Goal: Transaction & Acquisition: Purchase product/service

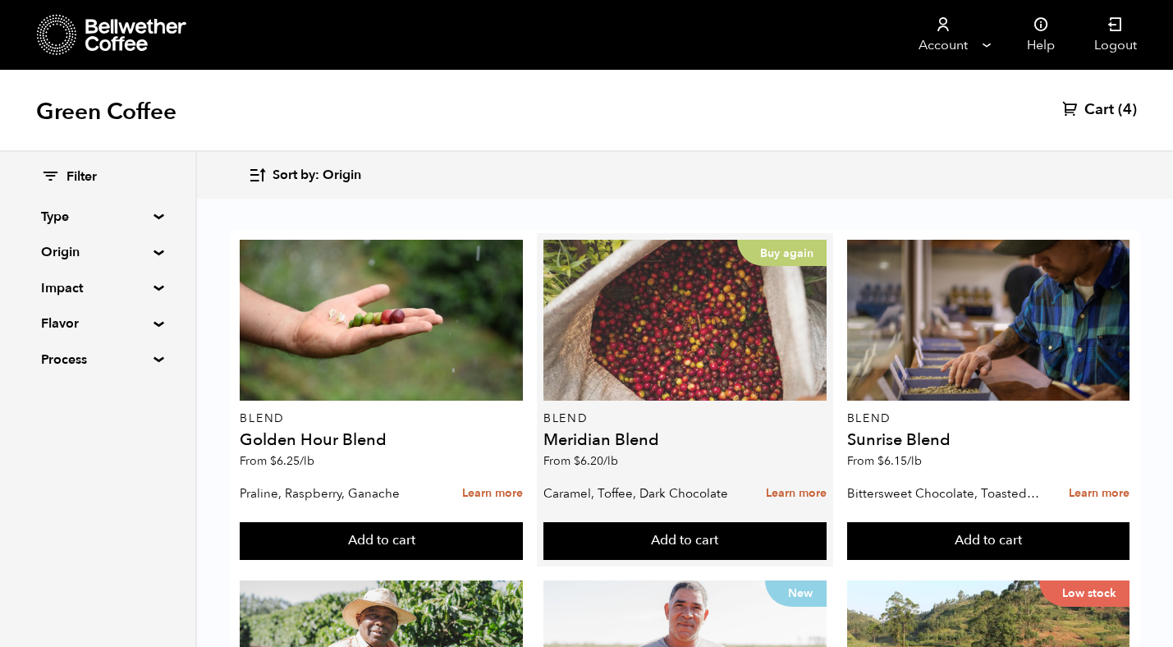
click at [595, 355] on div "Buy again" at bounding box center [684, 320] width 283 height 161
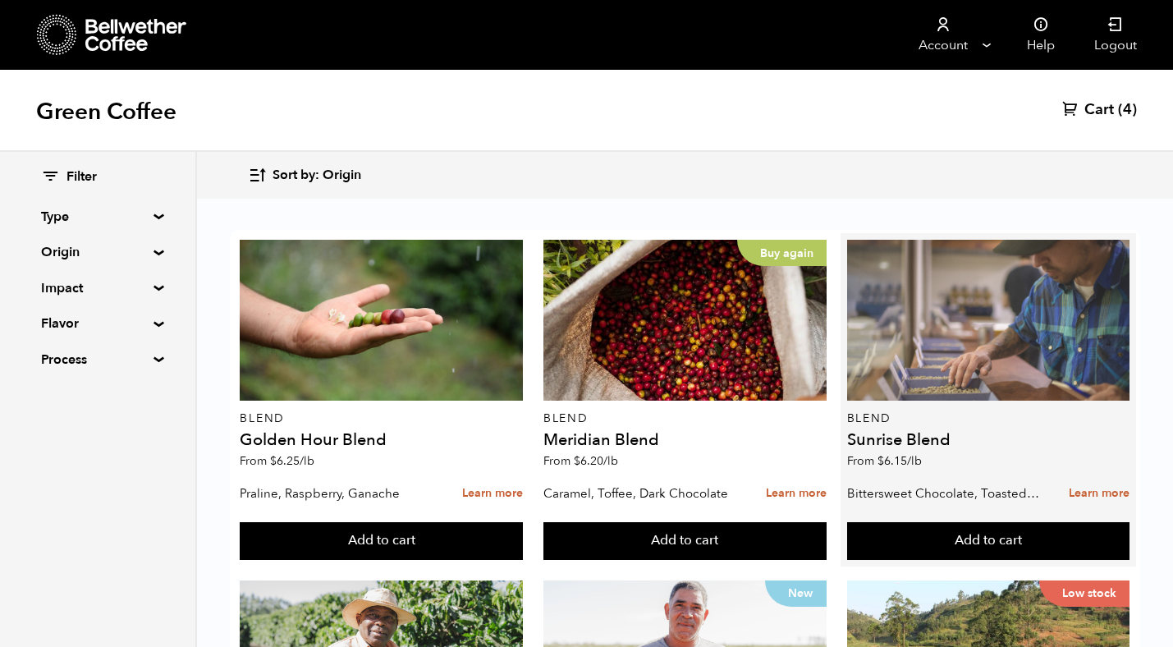
click at [951, 345] on div at bounding box center [988, 320] width 283 height 161
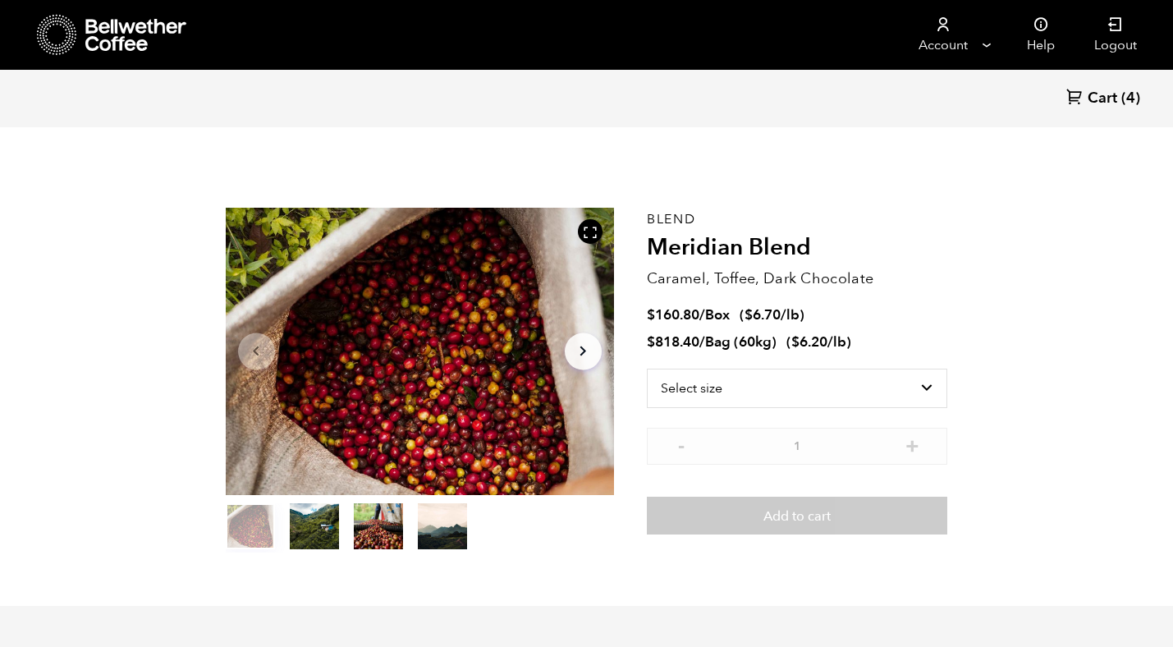
scroll to position [714, 703]
click at [762, 389] on select "Select size Bag (60kg) (132 lbs) Box (24 lbs)" at bounding box center [797, 388] width 301 height 39
select select "bag-3"
click at [647, 369] on select "Select size Bag (60kg) (132 lbs) Box (24 lbs)" at bounding box center [797, 388] width 301 height 39
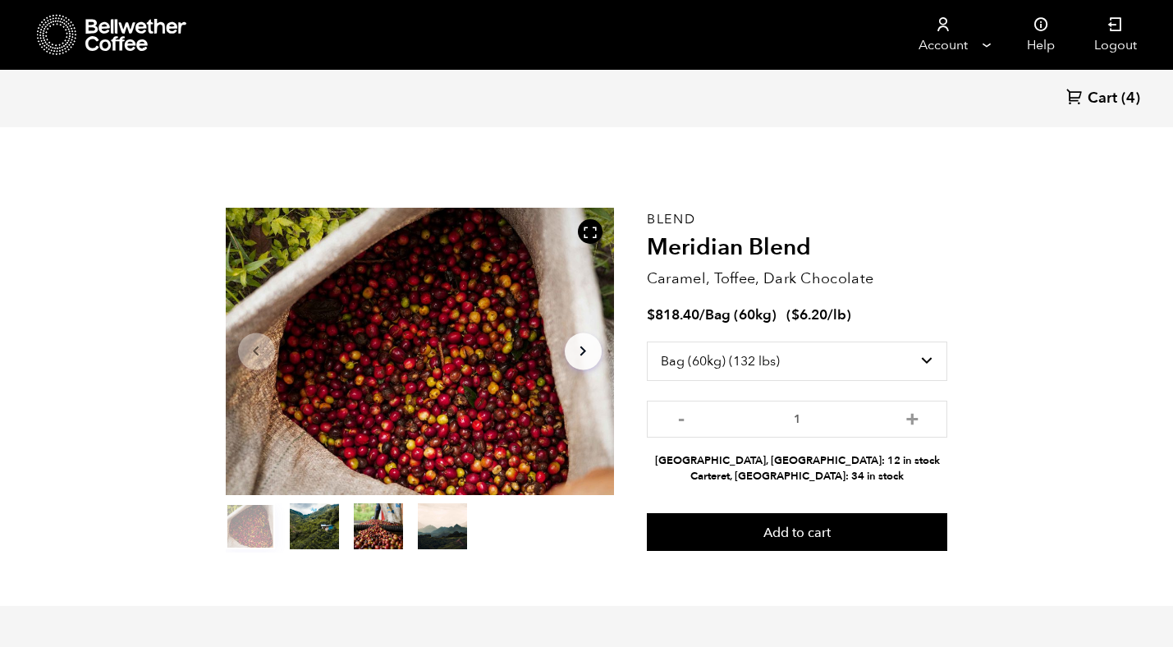
click at [1116, 94] on span "Cart" at bounding box center [1103, 99] width 30 height 20
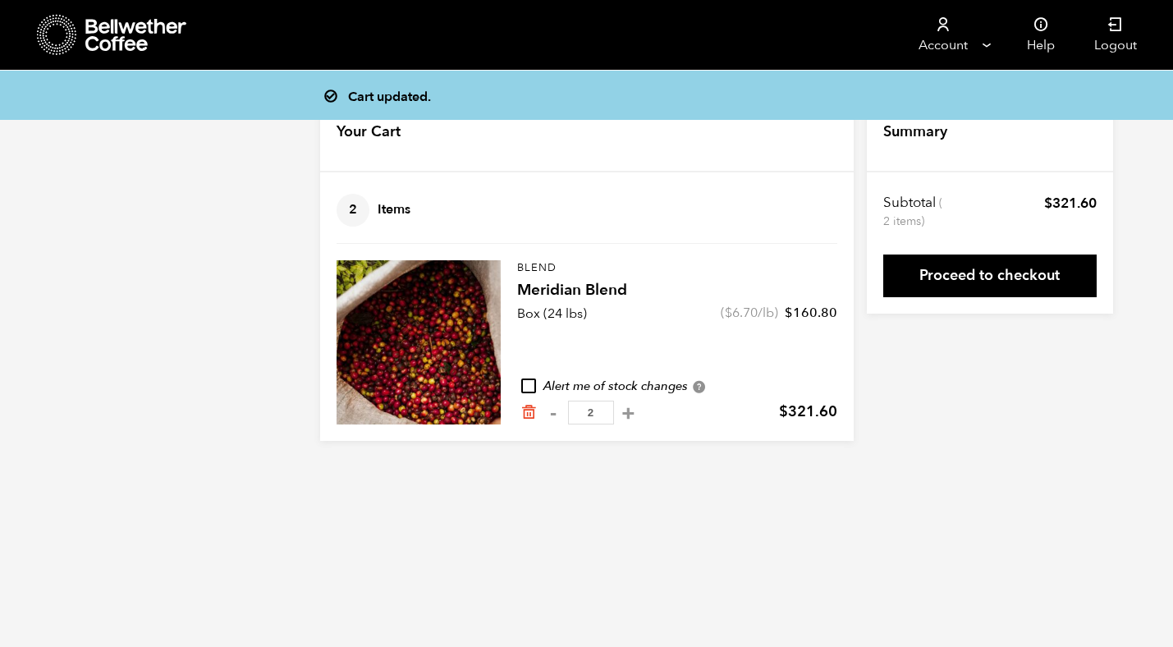
click at [528, 390] on input "checkbox" at bounding box center [528, 385] width 15 height 15
checkbox input "true"
click at [623, 411] on button "+" at bounding box center [628, 413] width 21 height 16
type input "2"
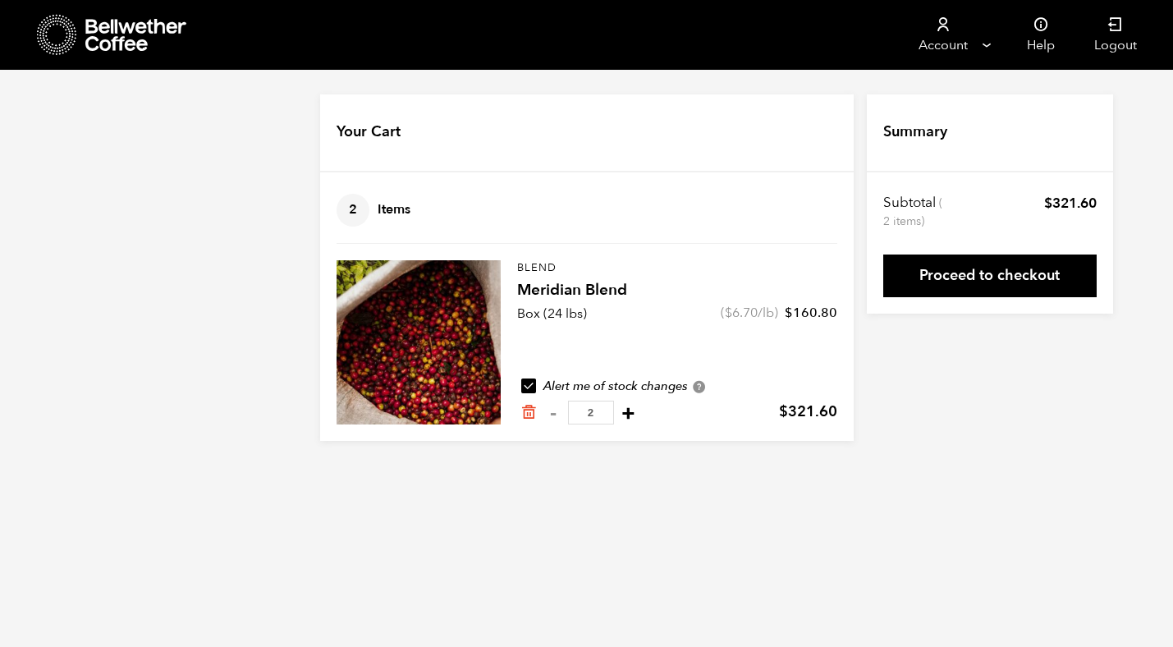
click at [619, 410] on button "+" at bounding box center [628, 413] width 21 height 16
type input "2"
click at [529, 414] on icon "Remove from cart" at bounding box center [528, 412] width 16 height 16
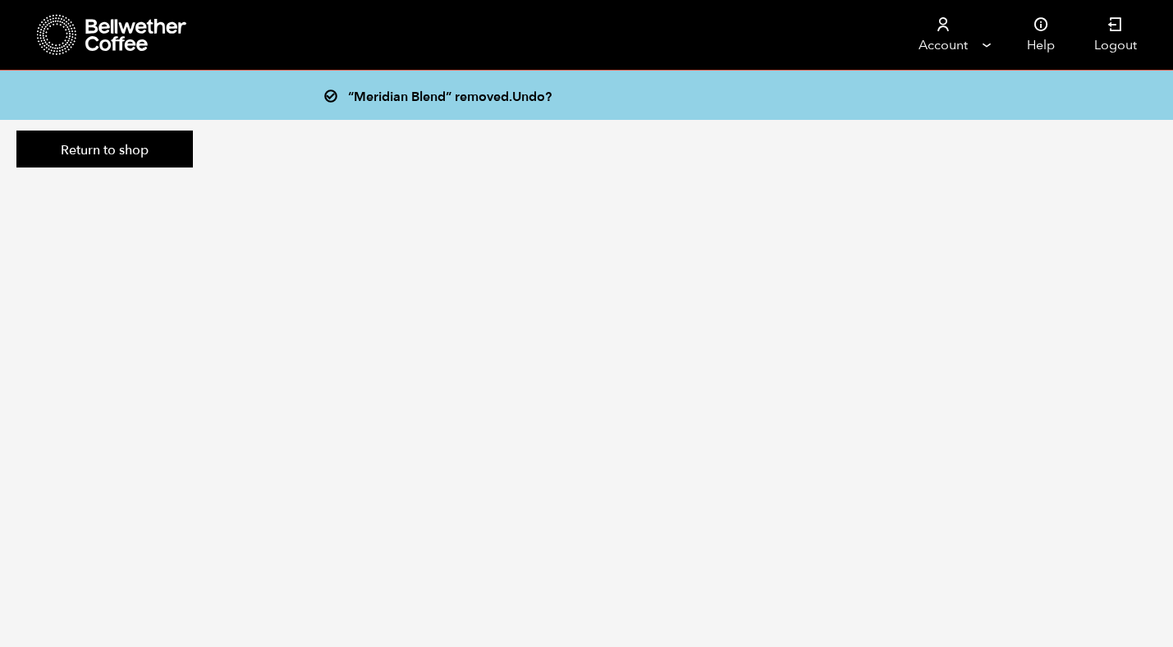
click at [117, 36] on icon at bounding box center [136, 35] width 103 height 33
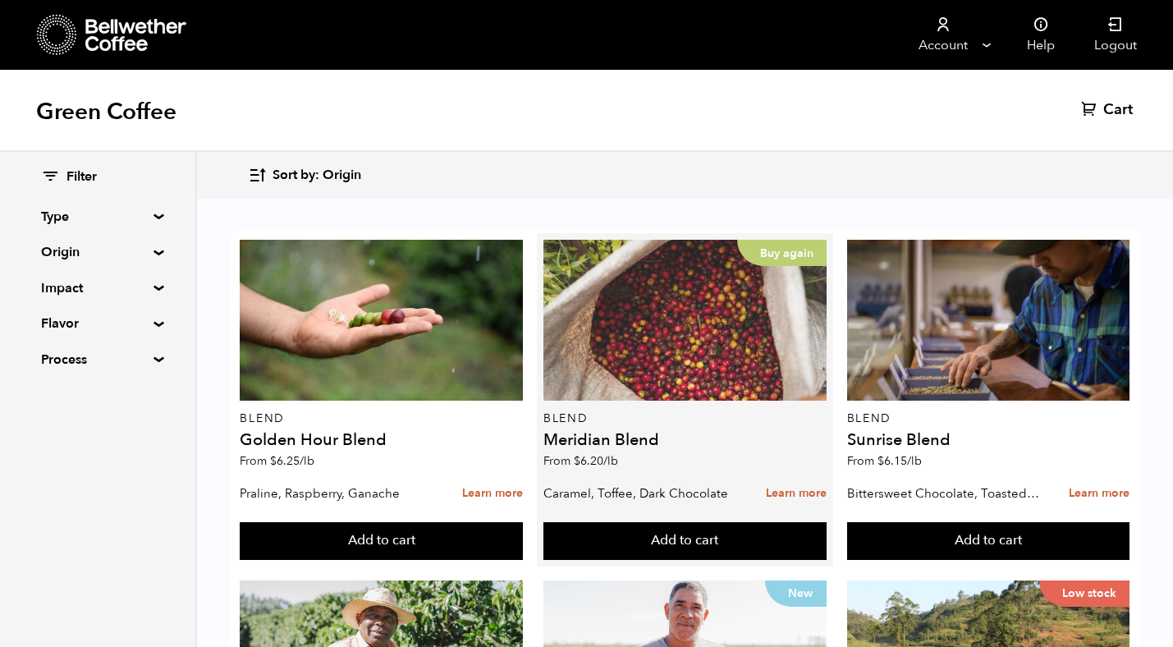
click at [699, 337] on div "Buy again" at bounding box center [684, 320] width 283 height 161
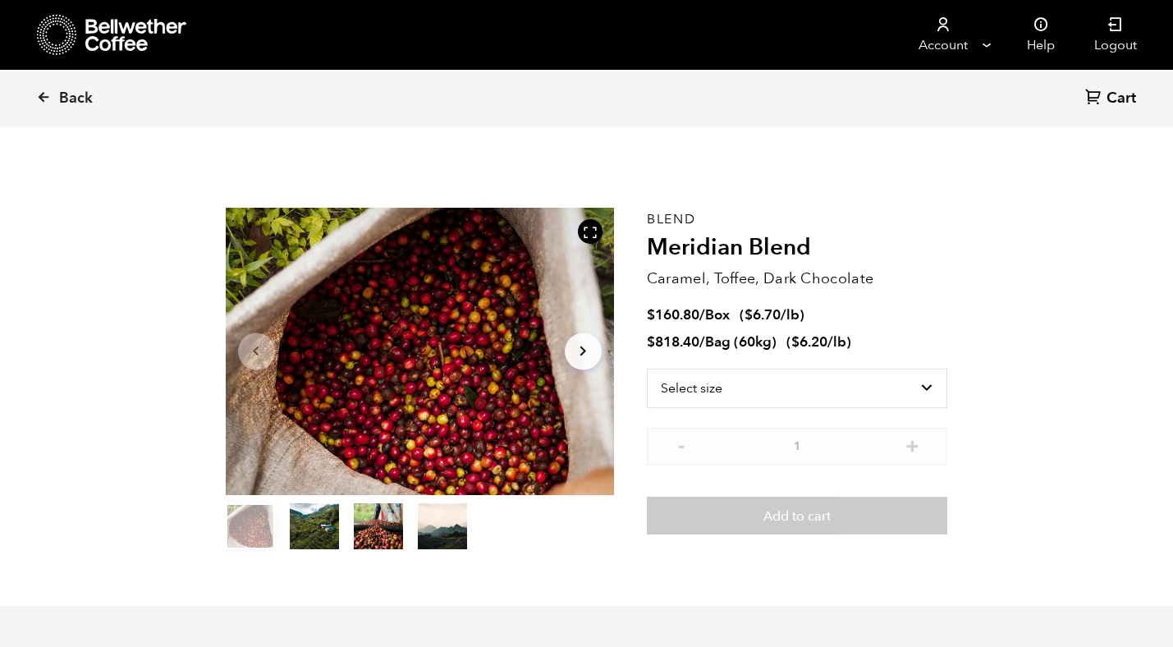
scroll to position [714, 703]
click at [725, 387] on select "Select size Bag (60kg) (132 lbs) Box (24 lbs)" at bounding box center [797, 388] width 301 height 39
click at [647, 369] on select "Select size Bag (60kg) (132 lbs) Box (24 lbs)" at bounding box center [797, 388] width 301 height 39
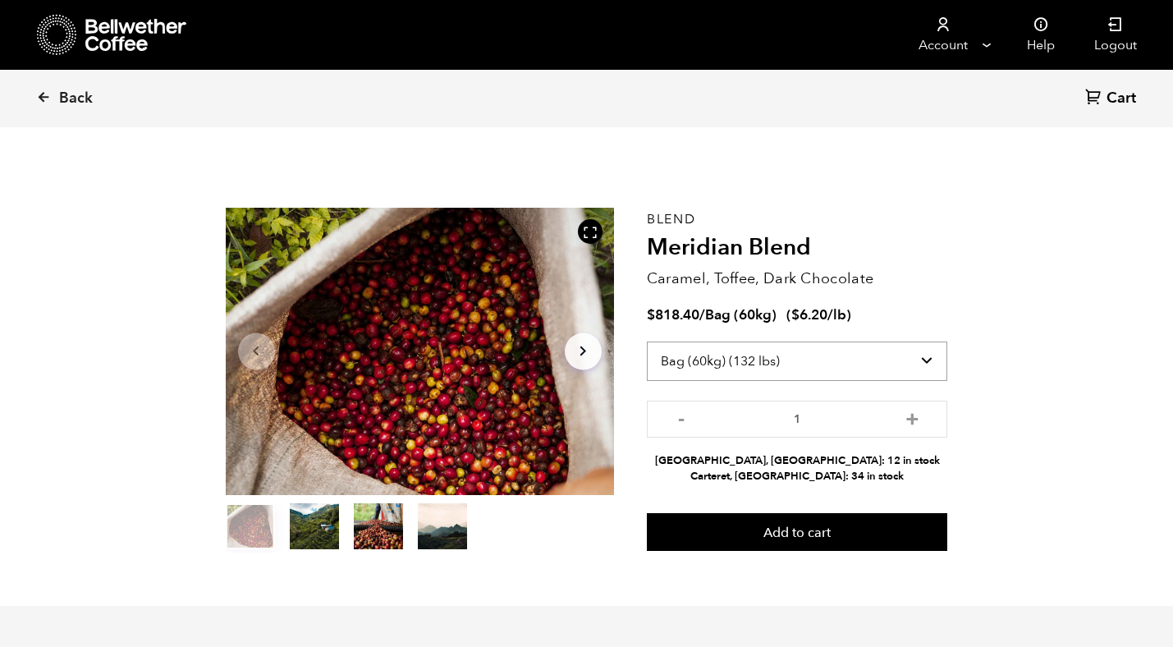
click at [794, 371] on select "Select size Bag (60kg) (132 lbs) Box (24 lbs)" at bounding box center [797, 361] width 301 height 39
click at [647, 342] on select "Select size Bag (60kg) (132 lbs) Box (24 lbs)" at bounding box center [797, 361] width 301 height 39
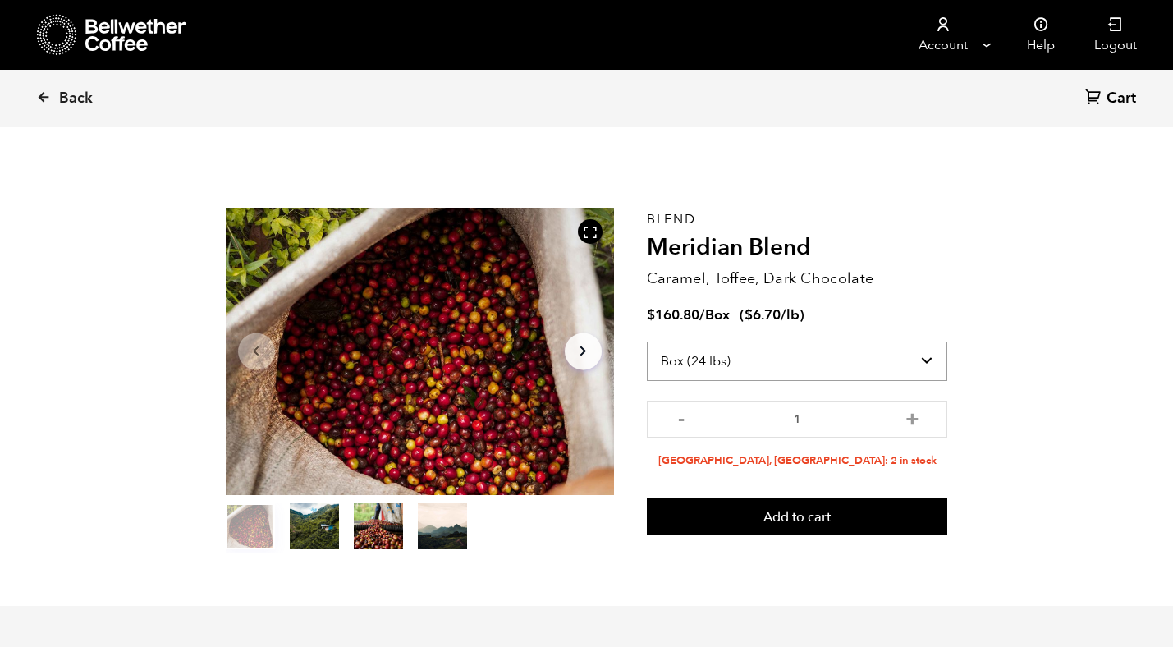
click at [786, 358] on select "Select size Bag (60kg) (132 lbs) Box (24 lbs)" at bounding box center [797, 361] width 301 height 39
select select "bag-3"
click at [647, 342] on select "Select size Bag (60kg) (132 lbs) Box (24 lbs)" at bounding box center [797, 361] width 301 height 39
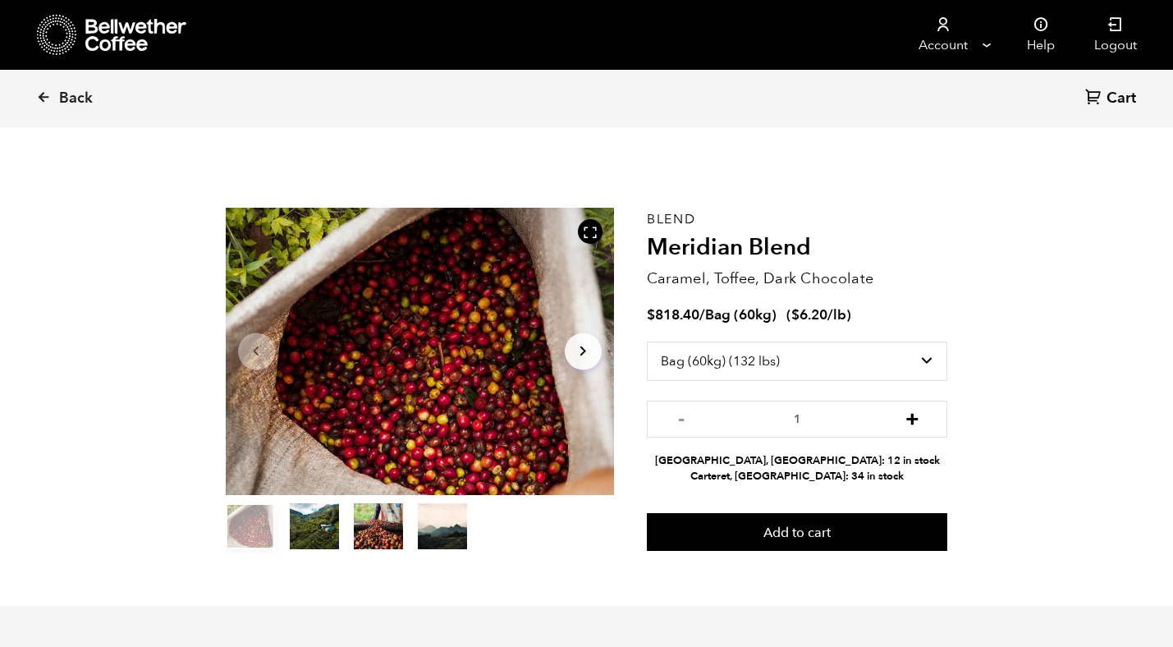
click at [916, 425] on button "+" at bounding box center [912, 417] width 21 height 16
click at [915, 421] on button "+" at bounding box center [912, 417] width 21 height 16
type input "3"
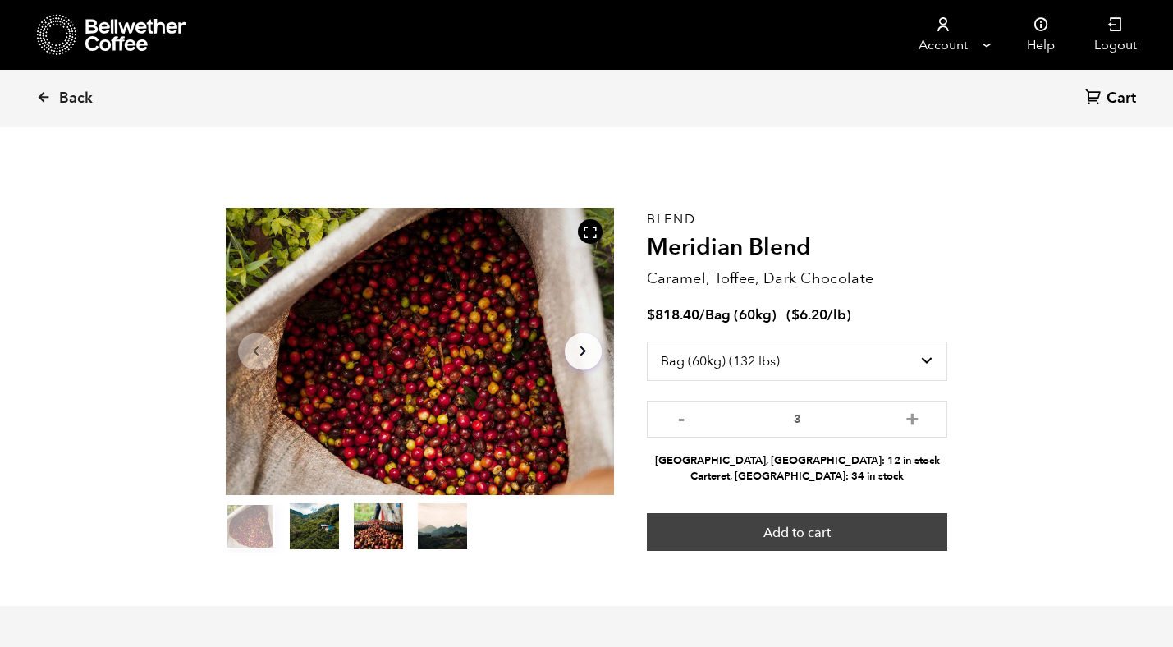
click at [878, 519] on button "Add to cart" at bounding box center [797, 532] width 301 height 38
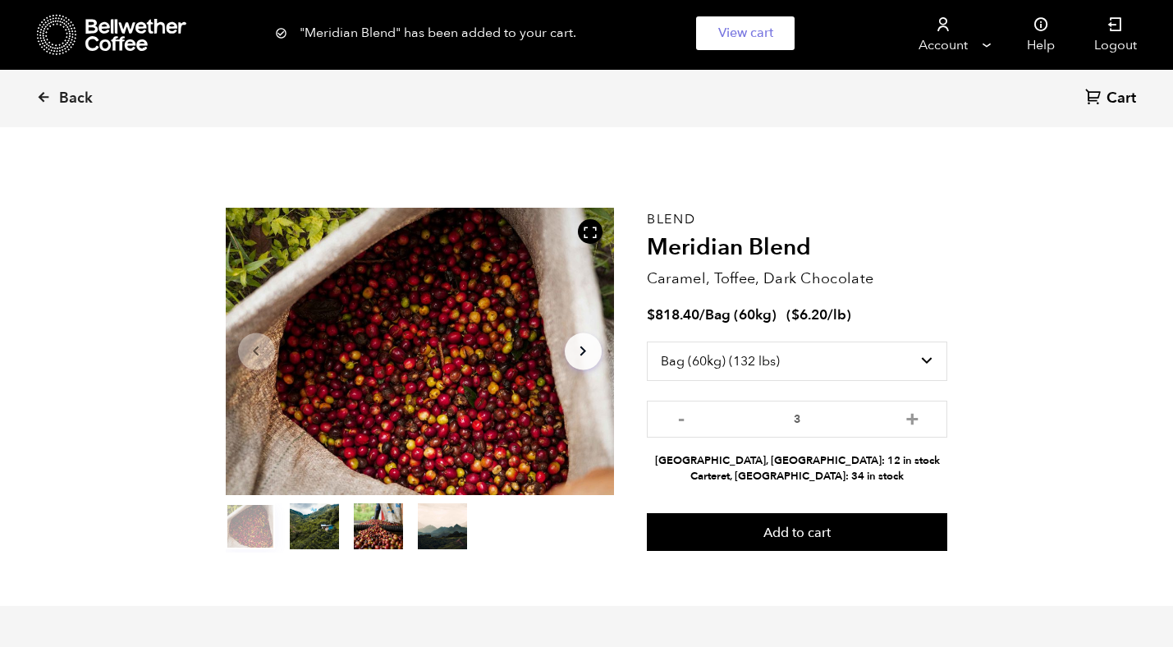
click at [1115, 91] on span "Cart" at bounding box center [1122, 99] width 30 height 20
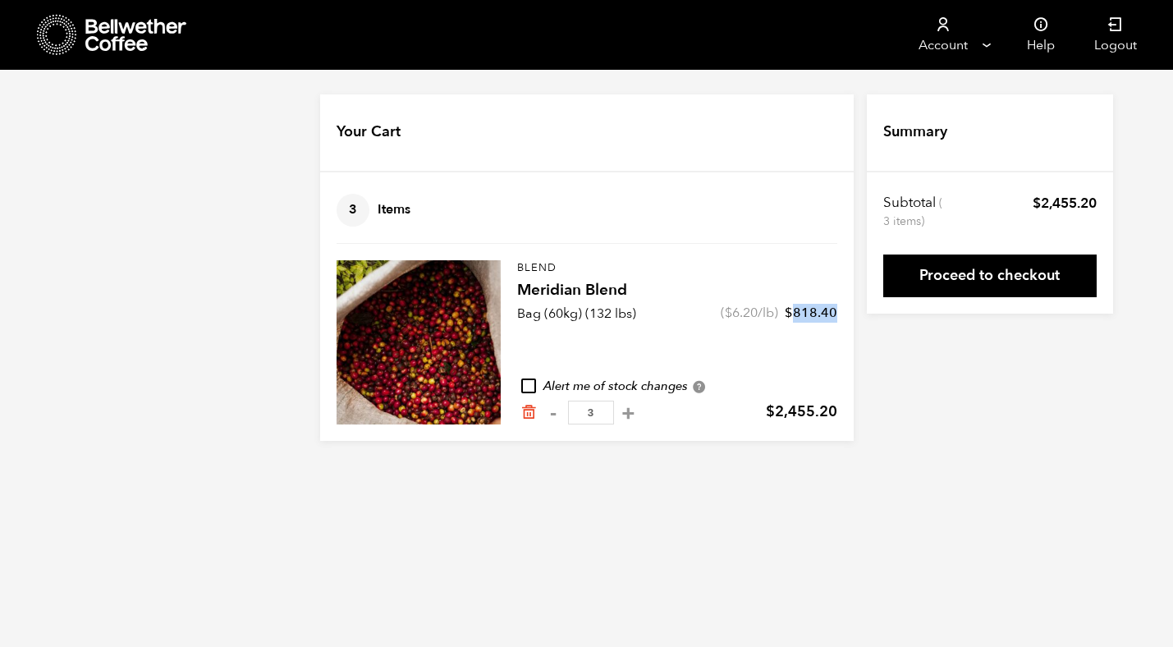
drag, startPoint x: 791, startPoint y: 311, endPoint x: 835, endPoint y: 311, distance: 43.5
click at [835, 311] on bdi "$ 818.40" at bounding box center [811, 313] width 53 height 18
